Goal: Task Accomplishment & Management: Use online tool/utility

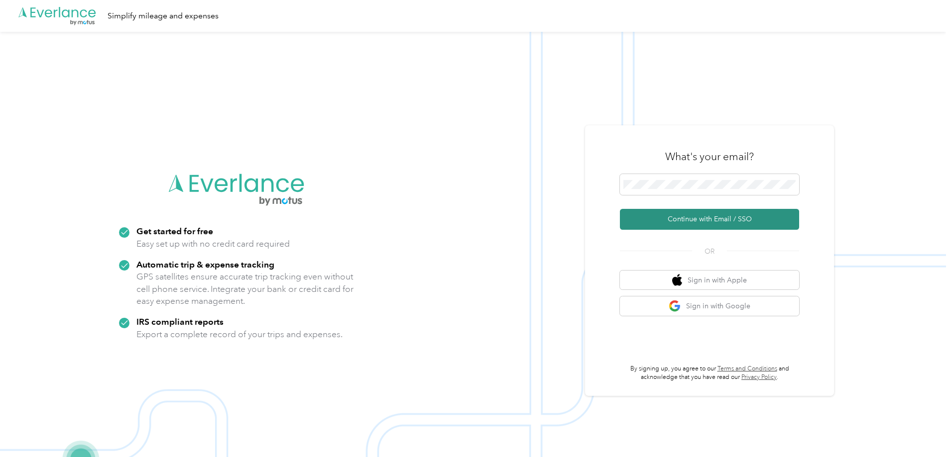
click at [707, 223] on button "Continue with Email / SSO" at bounding box center [709, 219] width 179 height 21
click at [703, 221] on button "Continue with Email / SSO" at bounding box center [709, 219] width 179 height 21
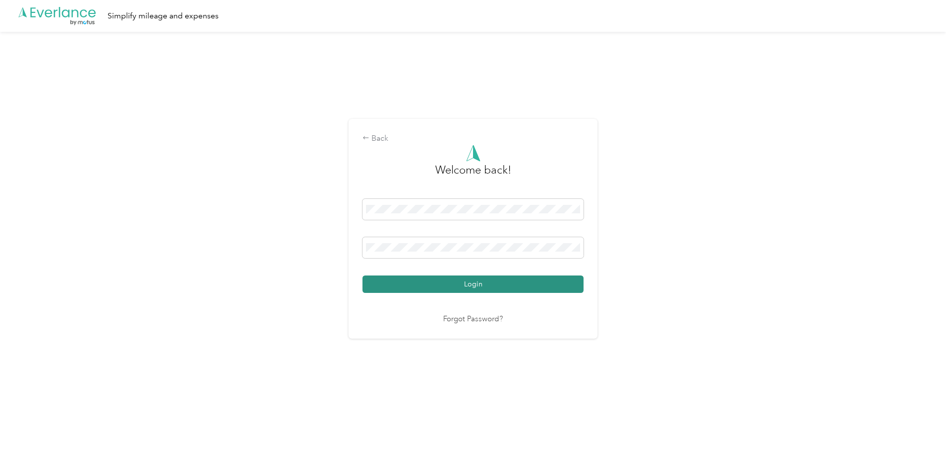
click at [444, 291] on button "Login" at bounding box center [472, 284] width 221 height 17
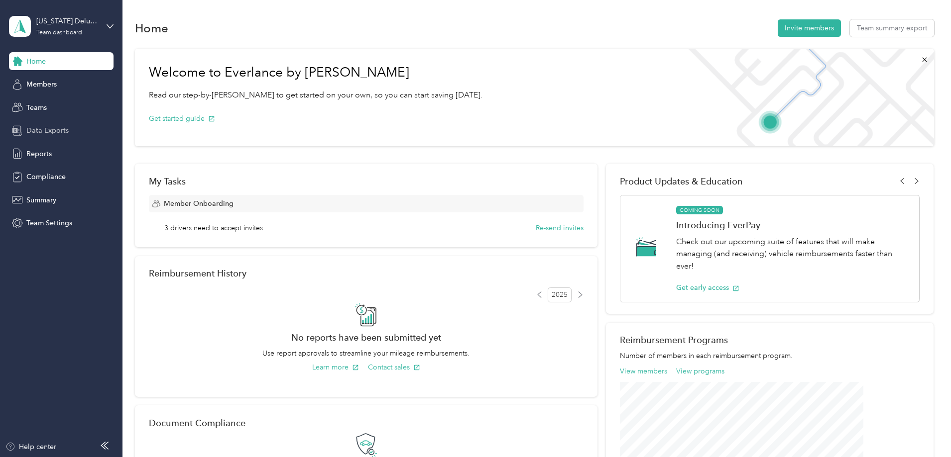
click at [63, 133] on span "Data Exports" at bounding box center [47, 130] width 42 height 10
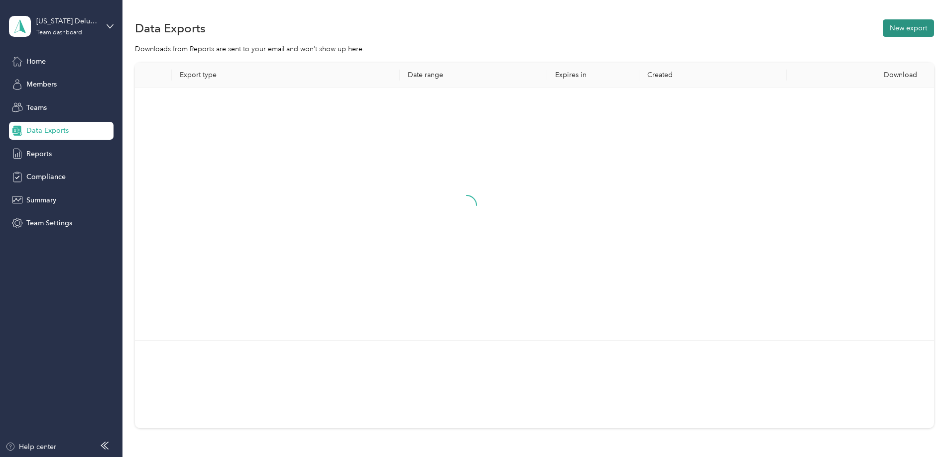
click at [883, 27] on button "New export" at bounding box center [908, 27] width 51 height 17
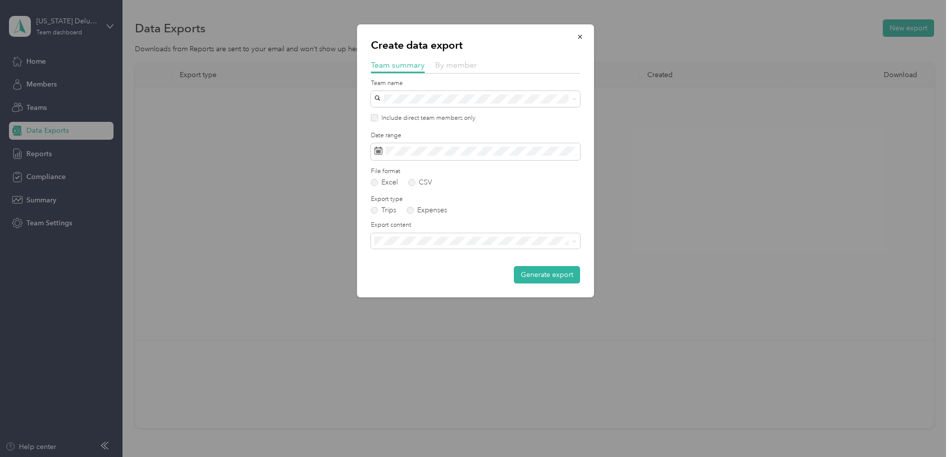
click at [452, 65] on span "By member" at bounding box center [456, 64] width 42 height 9
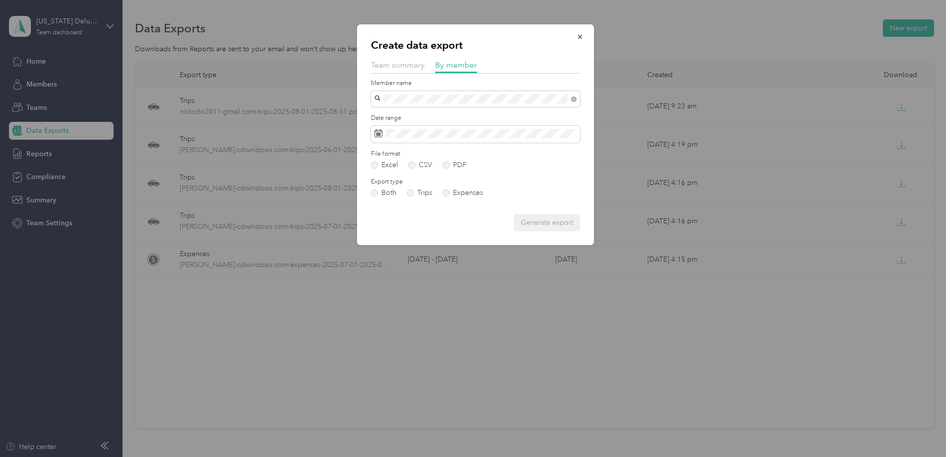
click at [392, 114] on span "[PERSON_NAME]" at bounding box center [405, 116] width 55 height 8
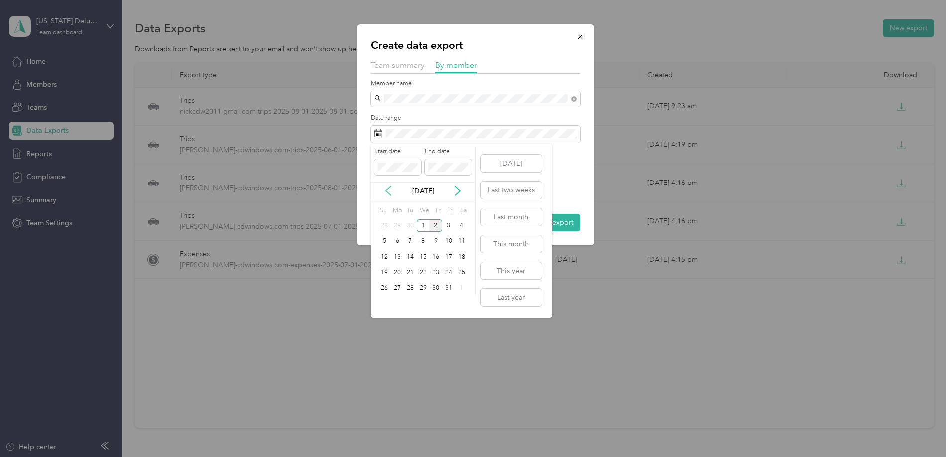
click at [390, 190] on icon at bounding box center [388, 191] width 10 height 10
click at [454, 257] on div "15" at bounding box center [448, 257] width 13 height 12
click at [386, 307] on div "31" at bounding box center [384, 304] width 13 height 12
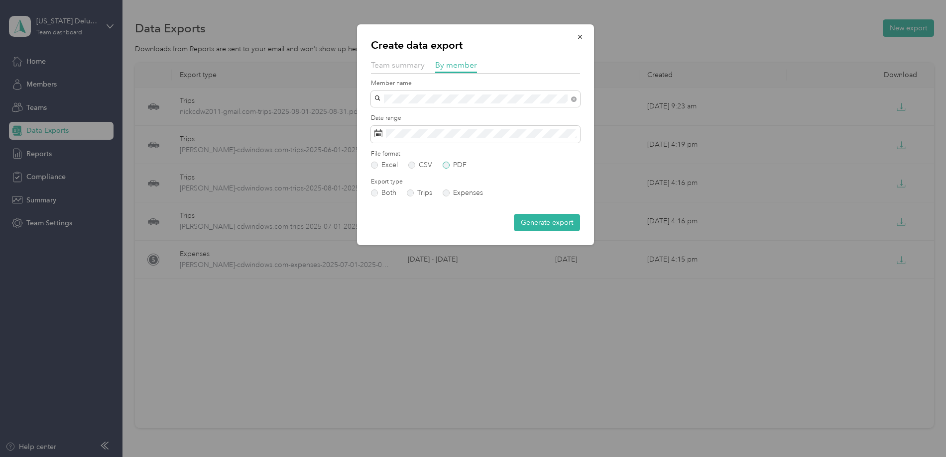
click at [447, 165] on label "PDF" at bounding box center [455, 165] width 24 height 7
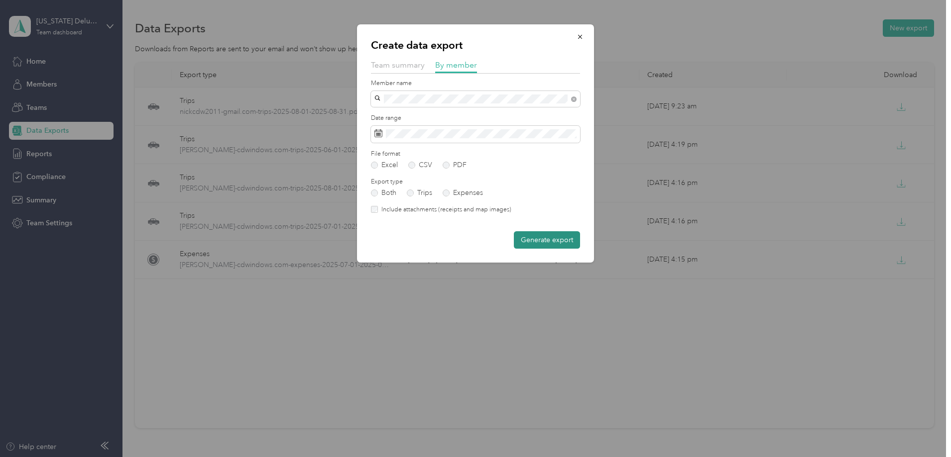
click at [557, 245] on button "Generate export" at bounding box center [547, 239] width 66 height 17
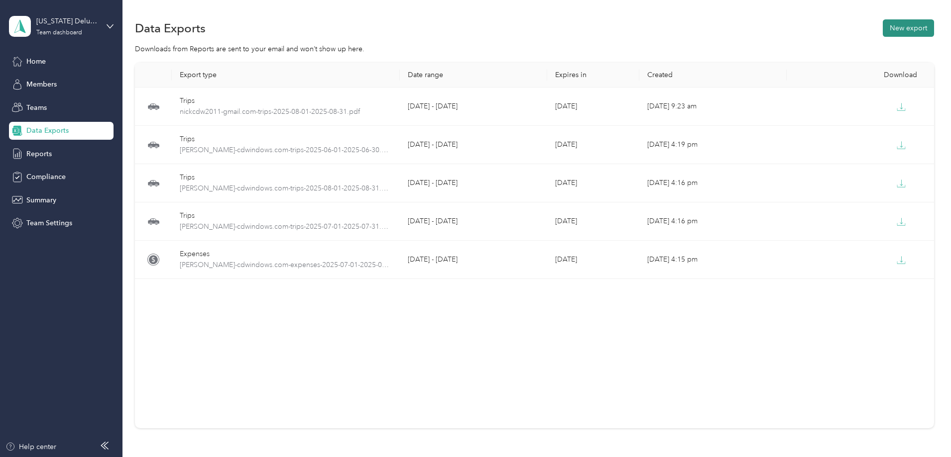
click at [883, 31] on button "New export" at bounding box center [908, 27] width 51 height 17
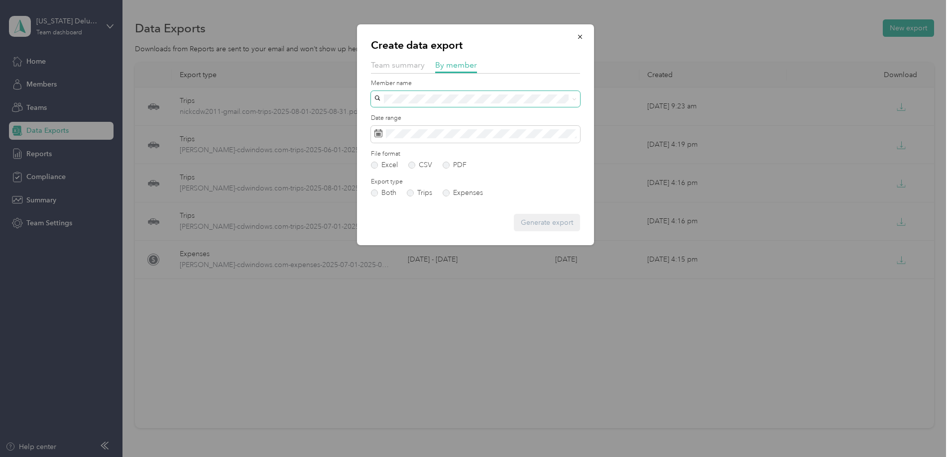
click at [408, 94] on span at bounding box center [475, 99] width 209 height 16
click at [401, 115] on span "[PERSON_NAME]" at bounding box center [405, 116] width 55 height 8
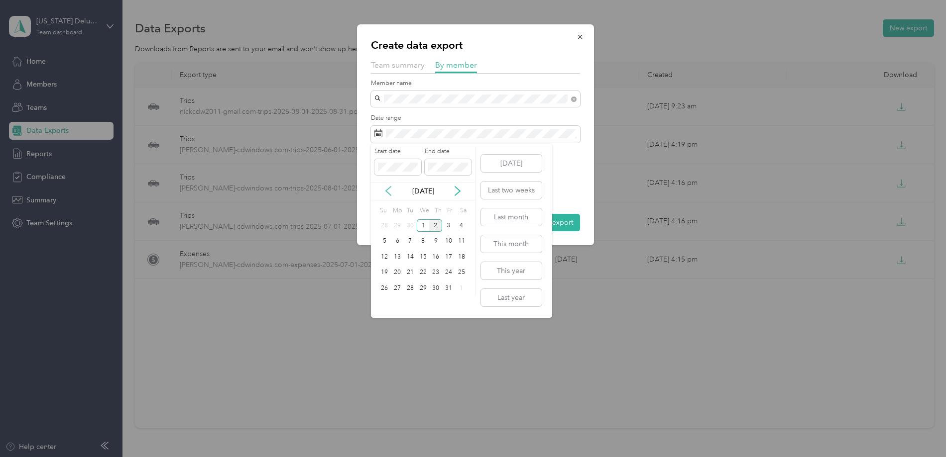
click at [389, 189] on icon at bounding box center [388, 191] width 5 height 9
drag, startPoint x: 396, startPoint y: 226, endPoint x: 401, endPoint y: 222, distance: 6.3
click at [397, 226] on div "1" at bounding box center [397, 226] width 13 height 12
click at [438, 173] on span at bounding box center [448, 167] width 47 height 16
click at [411, 289] on div "30" at bounding box center [410, 288] width 13 height 12
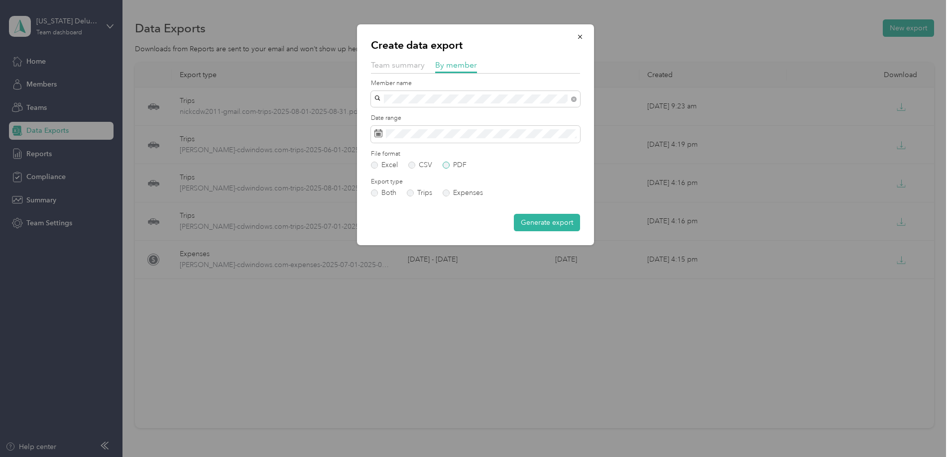
click at [448, 165] on label "PDF" at bounding box center [455, 165] width 24 height 7
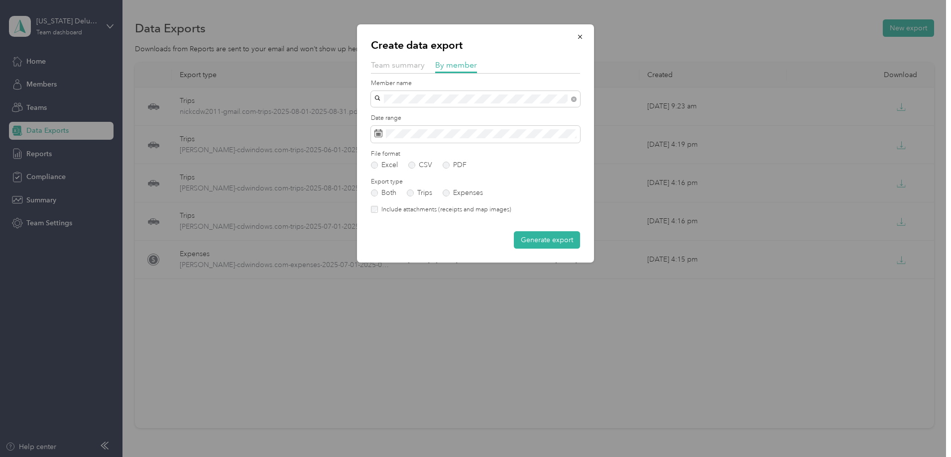
click at [547, 243] on button "Generate export" at bounding box center [547, 239] width 66 height 17
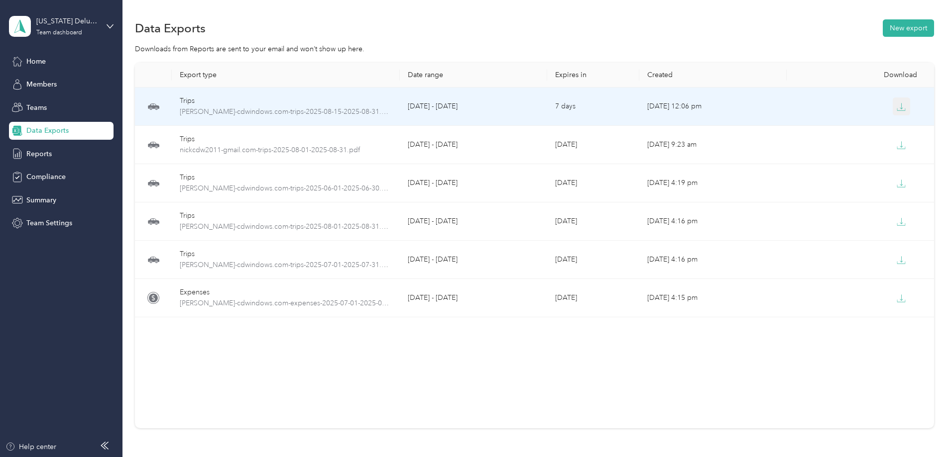
click at [896, 108] on icon "button" at bounding box center [900, 107] width 9 height 9
